Goal: Find specific page/section: Find specific page/section

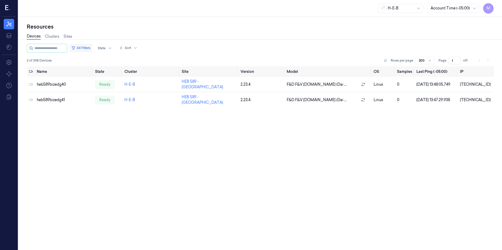
click at [84, 48] on button "All Filters" at bounding box center [80, 48] width 23 height 8
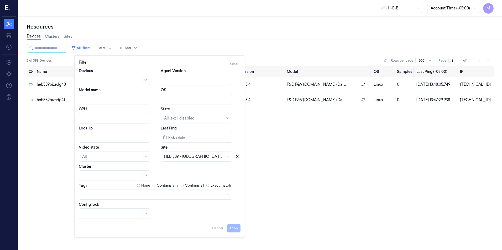
click at [237, 157] on icon at bounding box center [237, 157] width 4 height 4
click at [202, 156] on div at bounding box center [190, 157] width 53 height 6
type input "709"
click at [198, 169] on div "HEB 709 - H62 Fry" at bounding box center [196, 169] width 65 height 6
click at [238, 229] on button "Apply" at bounding box center [233, 228] width 13 height 8
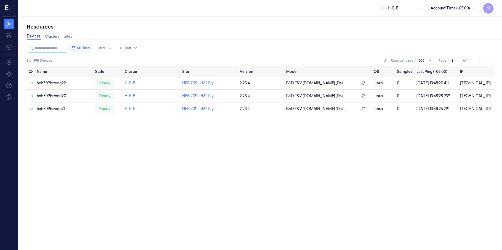
click at [91, 46] on button "All Filters" at bounding box center [80, 48] width 23 height 8
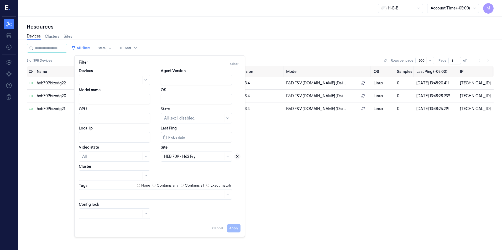
click at [237, 156] on icon at bounding box center [237, 157] width 4 height 4
click at [181, 159] on div at bounding box center [190, 157] width 53 height 6
type input "790"
click at [176, 165] on div "HEB 790 - Plano" at bounding box center [196, 168] width 69 height 9
click at [235, 228] on button "Apply" at bounding box center [233, 228] width 13 height 8
